Goal: Task Accomplishment & Management: Use online tool/utility

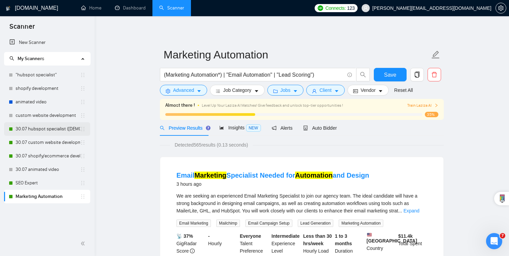
click at [31, 134] on link "30.07 hubspot specialist ([DEMOGRAPHIC_DATA] - not for residents)" at bounding box center [48, 129] width 65 height 14
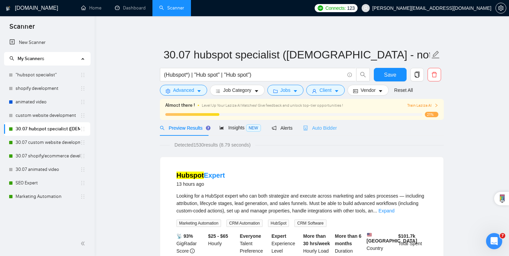
click at [326, 132] on div "Auto Bidder" at bounding box center [319, 128] width 33 height 16
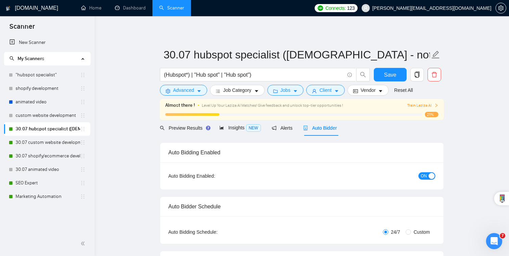
checkbox input "true"
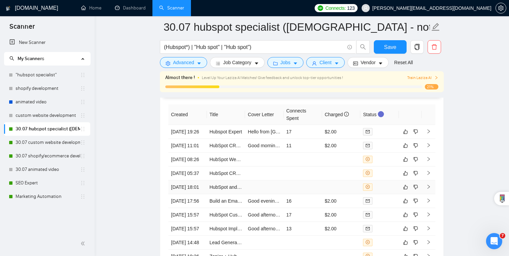
scroll to position [1763, 0]
click at [343, 166] on td at bounding box center [341, 161] width 39 height 14
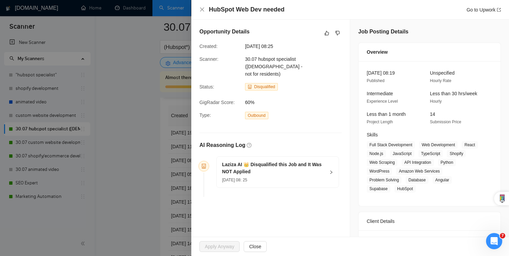
click at [329, 173] on icon "right" at bounding box center [331, 172] width 4 height 4
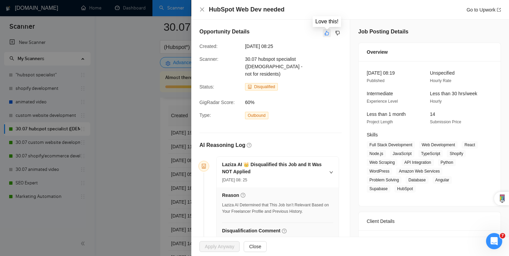
click at [325, 34] on icon "like" at bounding box center [327, 32] width 5 height 5
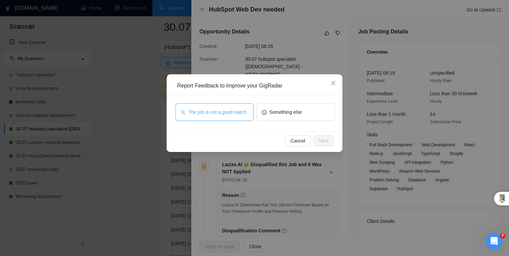
click at [215, 116] on span "The job is not a good match" at bounding box center [217, 112] width 59 height 7
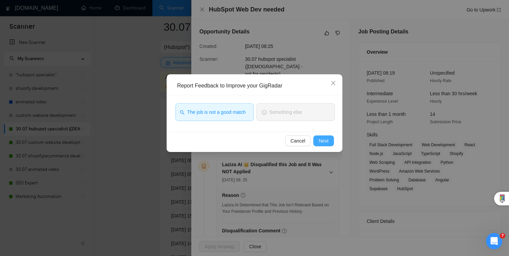
click at [319, 141] on span "Next" at bounding box center [324, 140] width 10 height 7
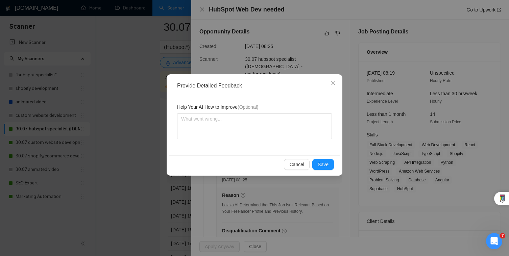
click at [324, 170] on div "Cancel Save" at bounding box center [254, 165] width 171 height 18
click at [324, 166] on span "Save" at bounding box center [323, 164] width 11 height 7
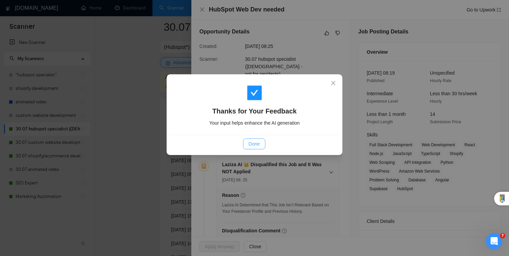
click at [256, 141] on span "Done" at bounding box center [254, 143] width 11 height 7
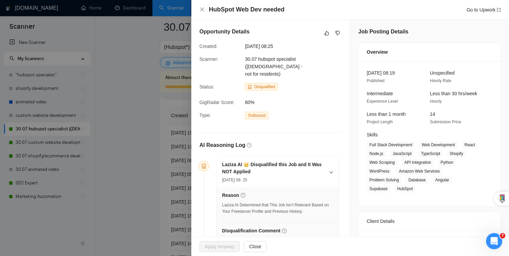
click at [143, 122] on div at bounding box center [254, 128] width 509 height 256
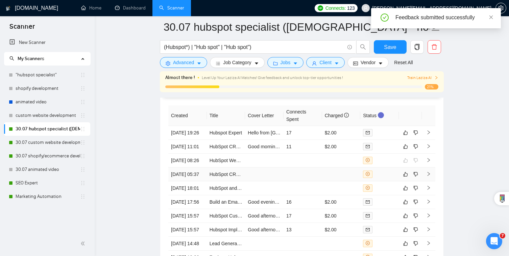
click at [231, 182] on td "HubSpot CRM Framework Development" at bounding box center [226, 175] width 39 height 14
